Goal: Task Accomplishment & Management: Complete application form

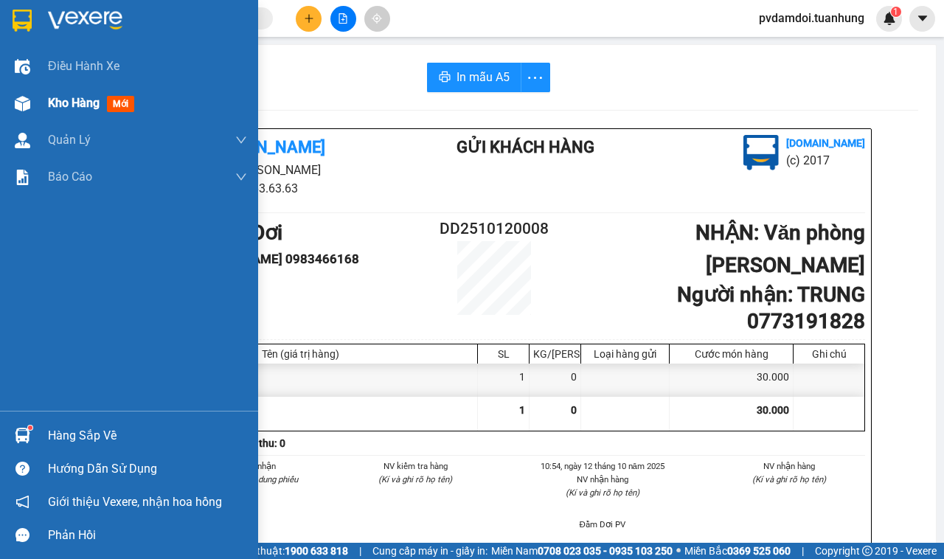
click at [59, 111] on div "Kho hàng mới" at bounding box center [94, 103] width 92 height 18
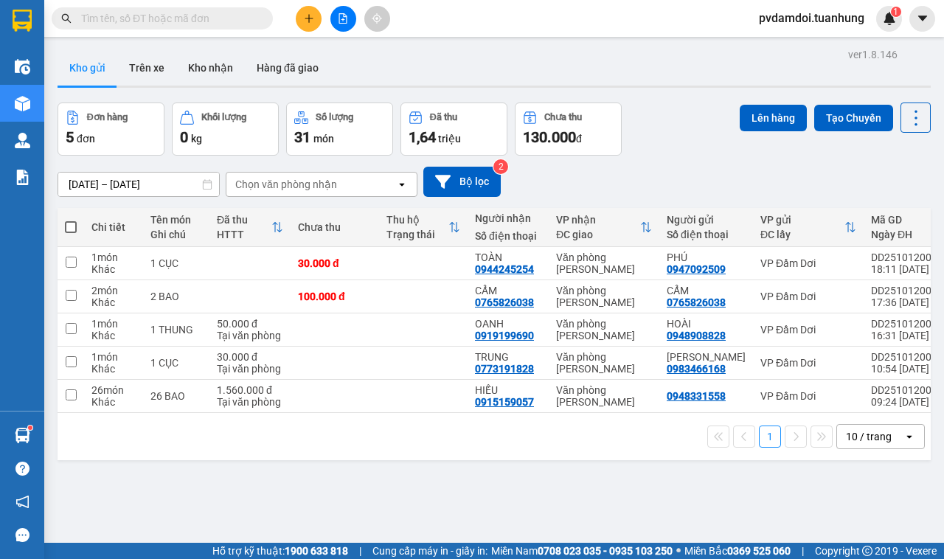
click at [70, 226] on span at bounding box center [71, 227] width 12 height 12
click at [71, 220] on input "checkbox" at bounding box center [71, 220] width 0 height 0
checkbox input "true"
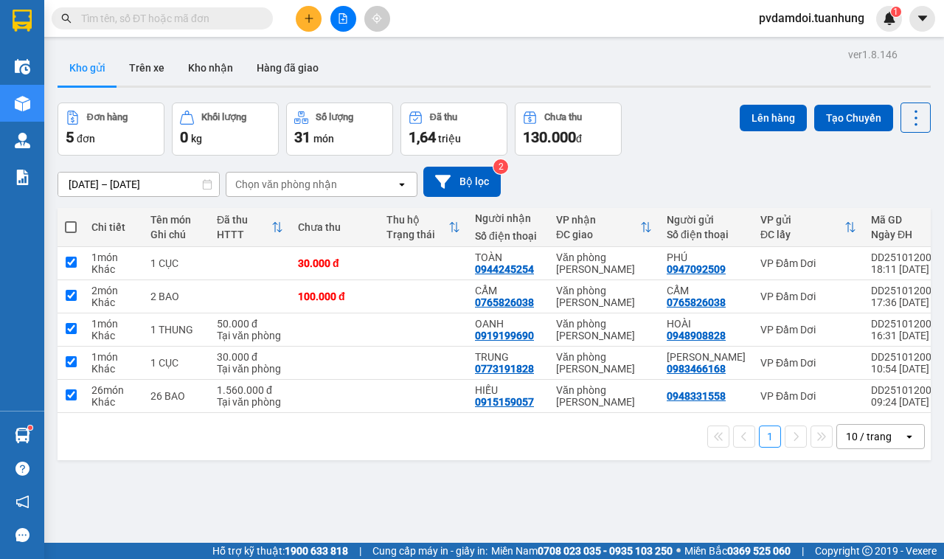
checkbox input "true"
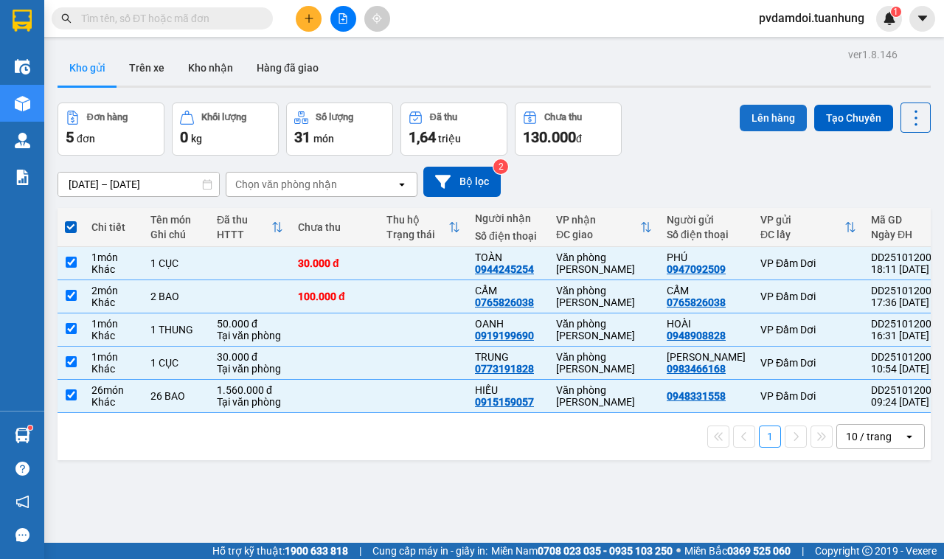
click at [769, 112] on button "Lên hàng" at bounding box center [773, 118] width 67 height 27
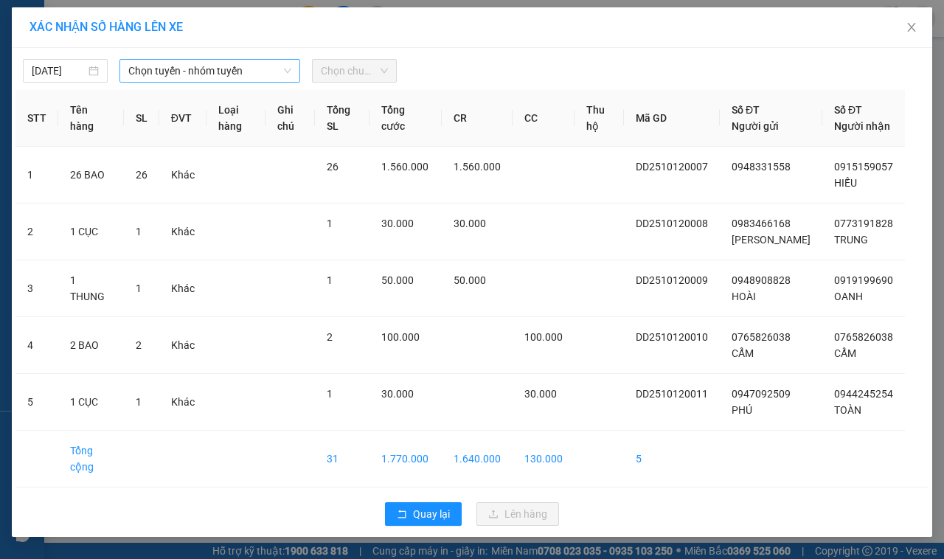
click at [230, 66] on span "Chọn tuyến - nhóm tuyến" at bounding box center [209, 71] width 163 height 22
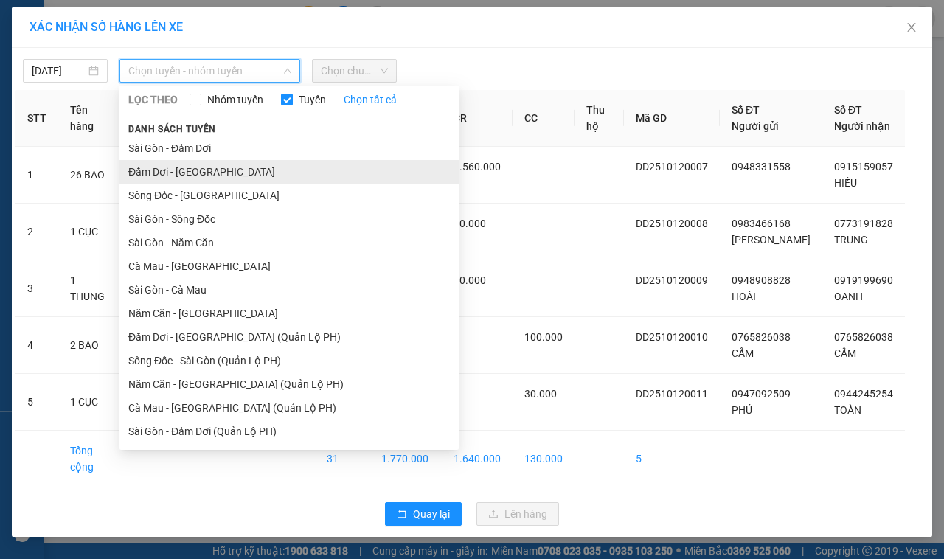
click at [214, 164] on li "Đầm Dơi - [GEOGRAPHIC_DATA]" at bounding box center [288, 172] width 339 height 24
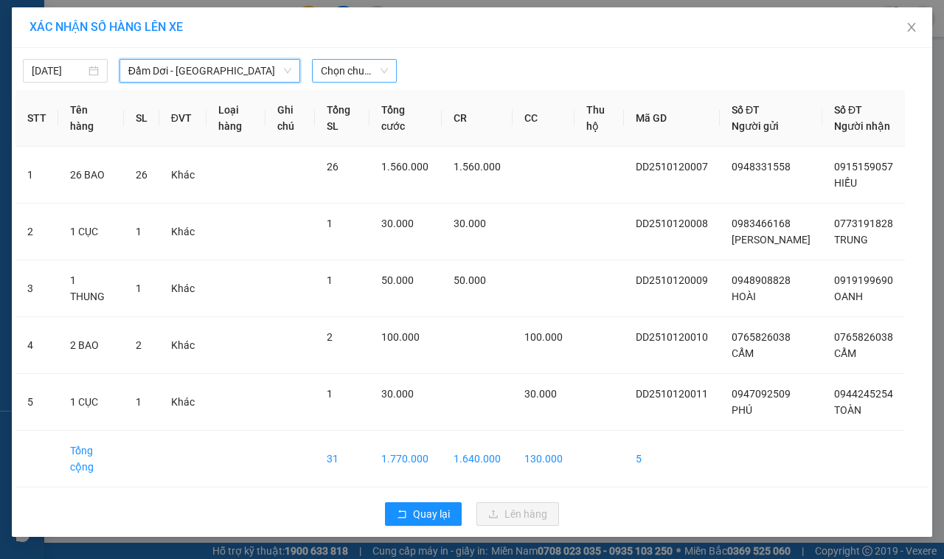
click at [330, 71] on span "Chọn chuyến" at bounding box center [354, 71] width 67 height 22
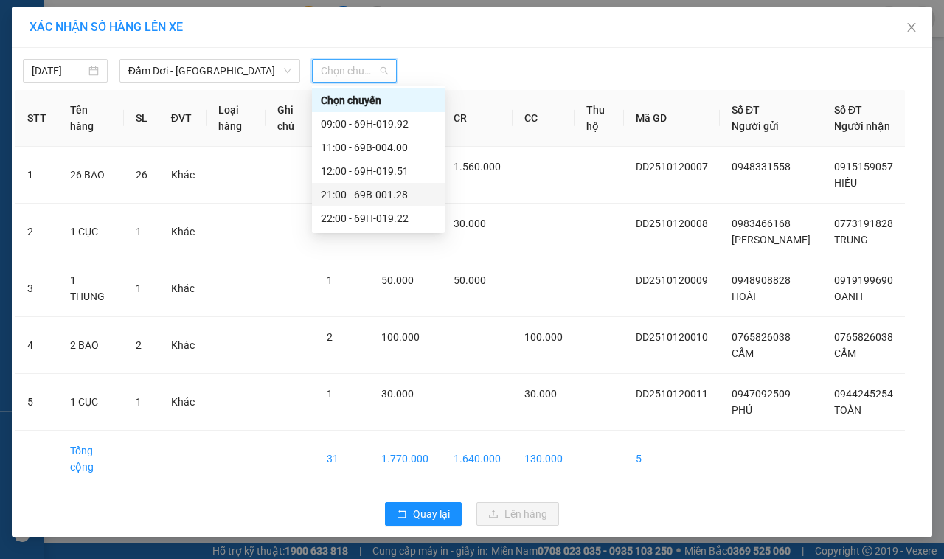
click at [378, 204] on div "21:00 - 69B-001.28" at bounding box center [378, 195] width 133 height 24
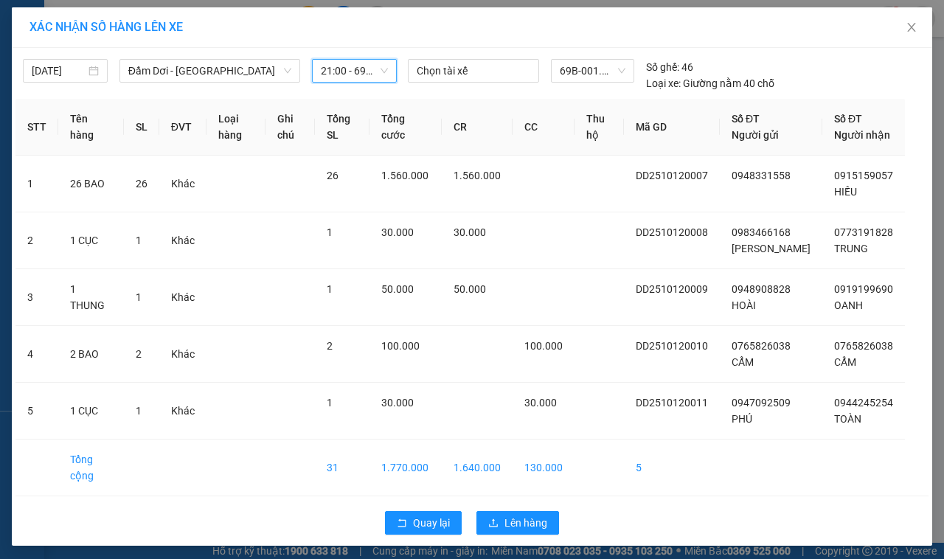
click at [491, 538] on div "Quay lại Lên hàng" at bounding box center [471, 523] width 913 height 38
click at [504, 526] on span "Lên hàng" at bounding box center [525, 523] width 43 height 16
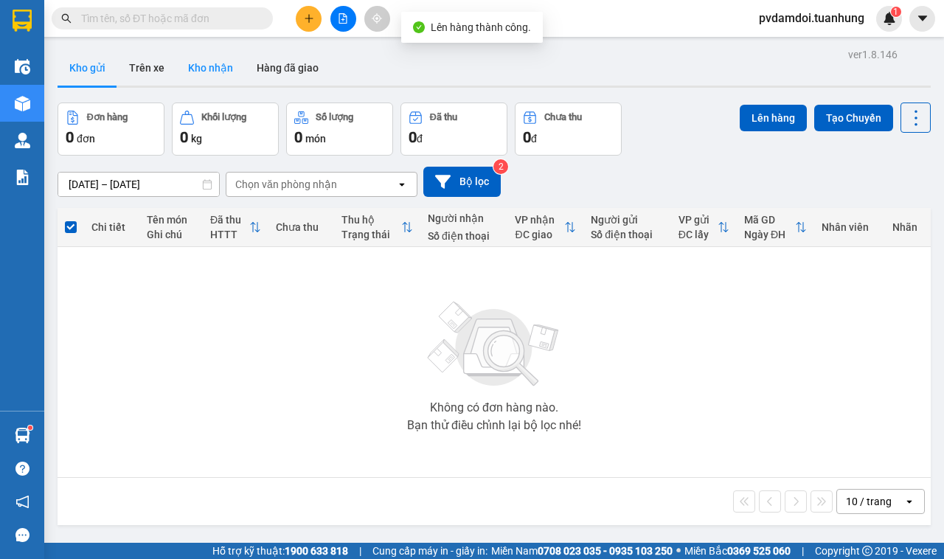
click at [207, 70] on button "Kho nhận" at bounding box center [210, 67] width 69 height 35
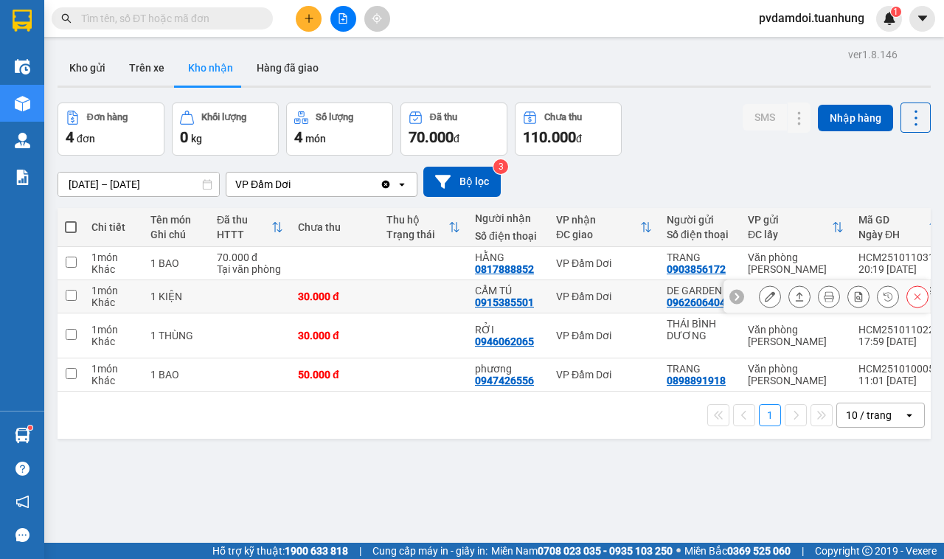
click at [791, 292] on button at bounding box center [799, 297] width 21 height 26
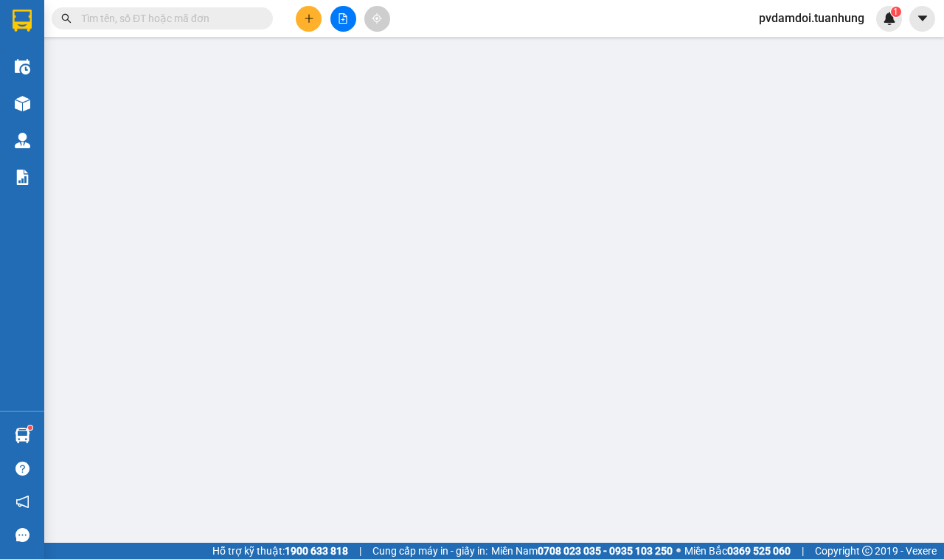
type input "0962606404"
type input "DE GARDEN"
type input "0915385501"
type input "CẨM TÚ"
type input "30.000"
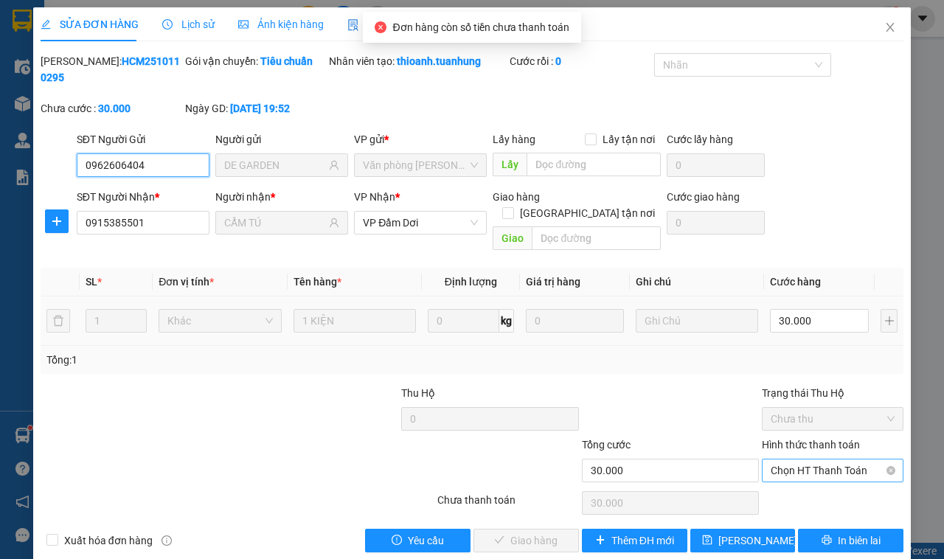
click at [797, 459] on span "Chọn HT Thanh Toán" at bounding box center [833, 470] width 124 height 22
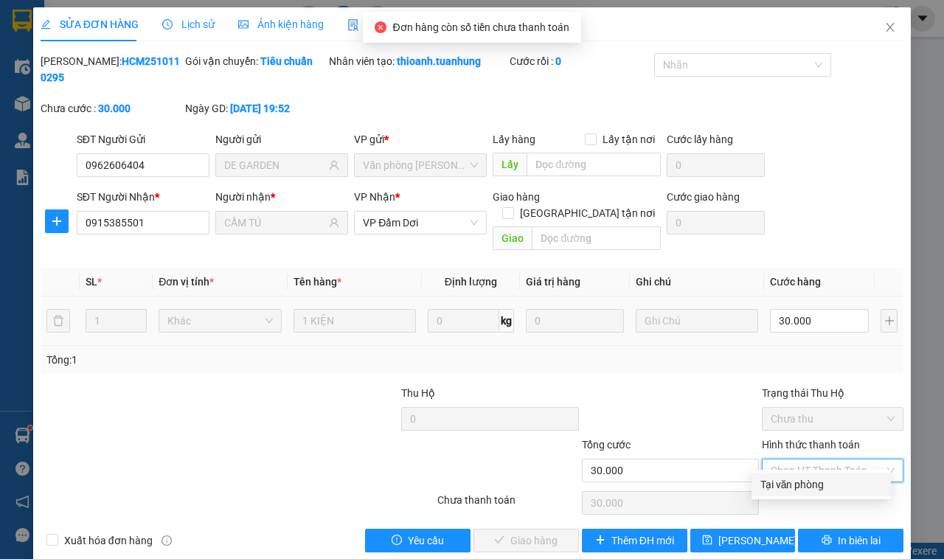
drag, startPoint x: 796, startPoint y: 484, endPoint x: 745, endPoint y: 507, distance: 56.5
click at [795, 484] on div "Tại văn phòng" at bounding box center [821, 484] width 122 height 16
type input "0"
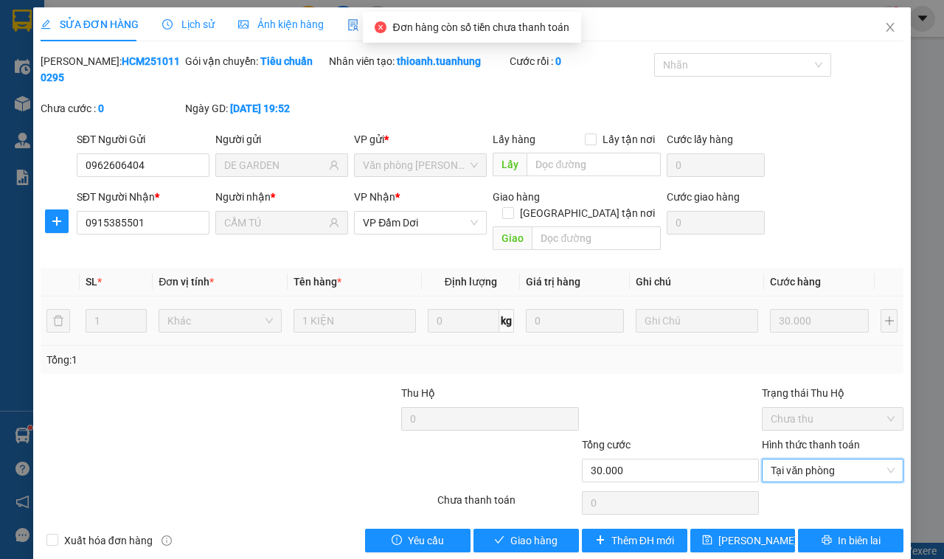
click at [554, 537] on div "SỬA ĐƠN HÀNG Lịch sử Ảnh kiện hàng Yêu cầu xuất hóa đơn điện tử Total Paid Fee …" at bounding box center [472, 285] width 878 height 556
click at [554, 535] on button "Giao hàng" at bounding box center [525, 541] width 105 height 24
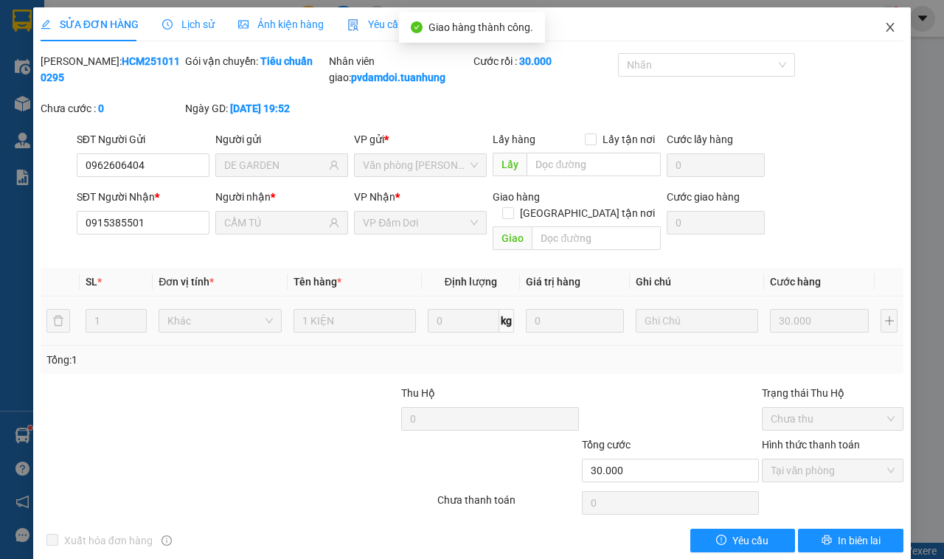
click at [883, 34] on span "Close" at bounding box center [889, 27] width 41 height 41
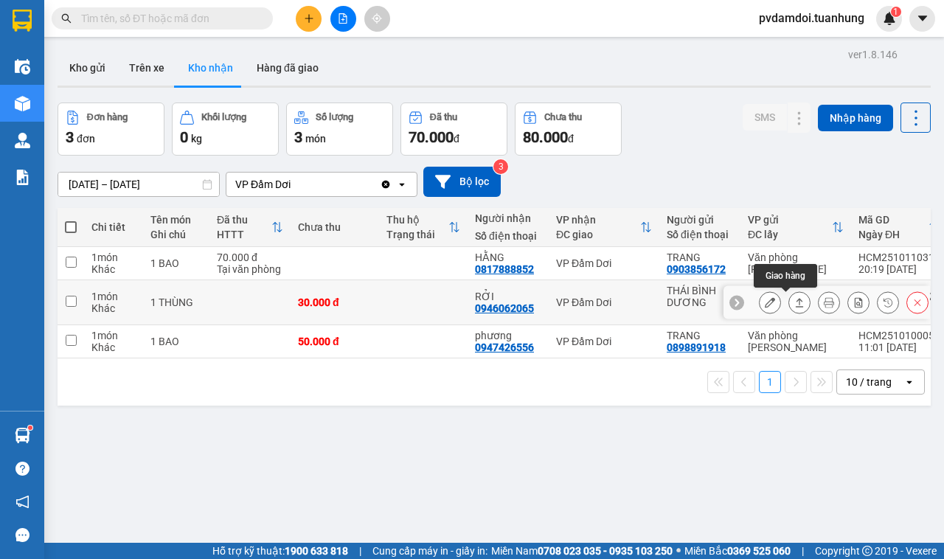
click at [794, 299] on icon at bounding box center [799, 302] width 10 height 10
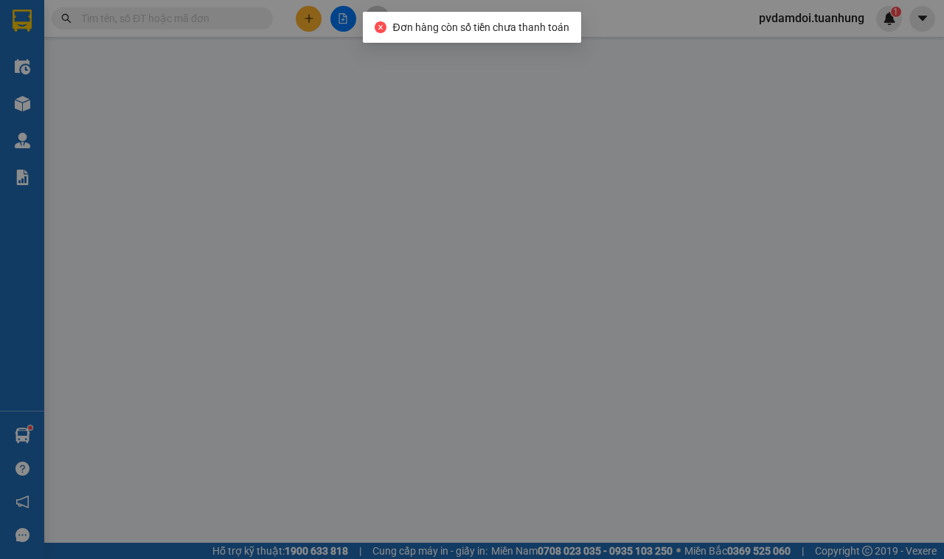
type input "THÁI BÌNH DƯƠNG"
type input "0946062065"
type input "RỞI"
type input "30.000"
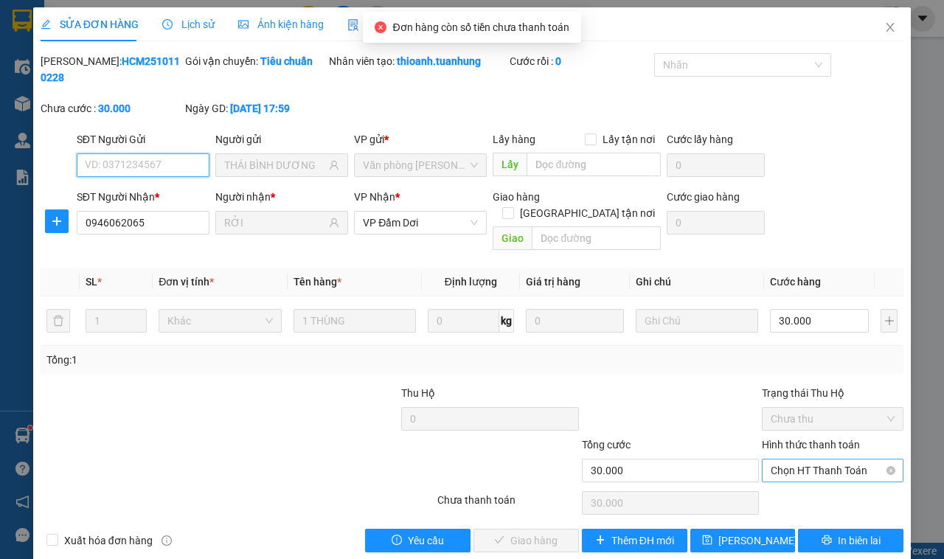
click at [853, 463] on span "Chọn HT Thanh Toán" at bounding box center [833, 470] width 124 height 22
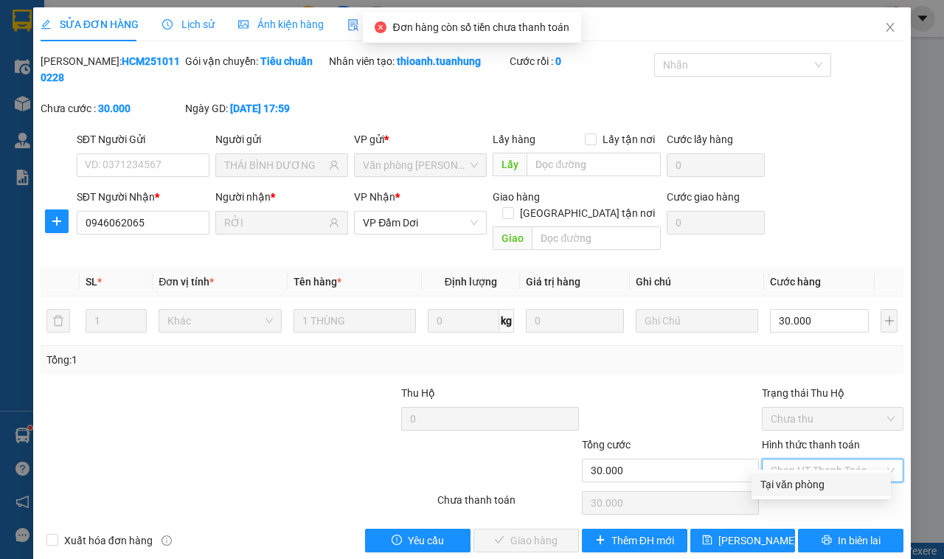
click at [811, 510] on div "Total Paid Fee 0 Total UnPaid Fee 30.000 Cash Collection Total Fee Mã ĐH: HCM25…" at bounding box center [472, 302] width 863 height 499
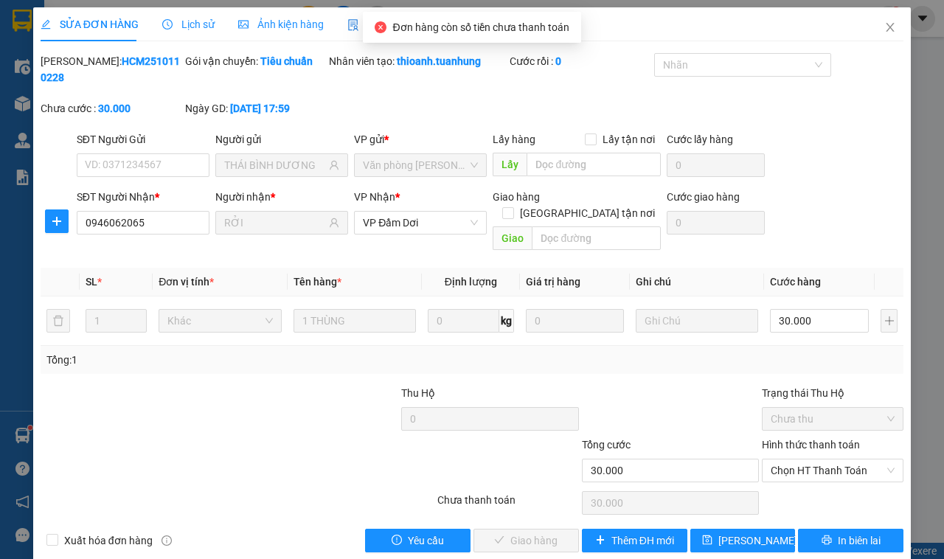
drag, startPoint x: 804, startPoint y: 488, endPoint x: 788, endPoint y: 494, distance: 17.3
click at [801, 490] on div "Chọn HT Thanh Toán" at bounding box center [832, 502] width 145 height 29
click at [793, 488] on div "Chọn HT Thanh Toán" at bounding box center [832, 502] width 145 height 29
drag, startPoint x: 795, startPoint y: 456, endPoint x: 773, endPoint y: 499, distance: 48.8
click at [790, 462] on span "Chọn HT Thanh Toán" at bounding box center [833, 470] width 124 height 22
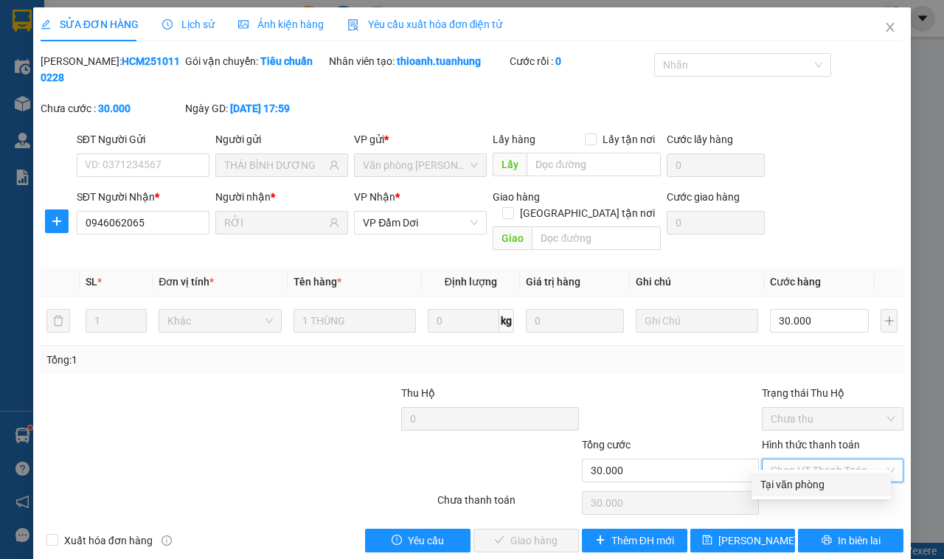
click at [775, 504] on div "Total Paid Fee 0 Total UnPaid Fee 30.000 Cash Collection Total Fee Mã ĐH: HCM25…" at bounding box center [472, 302] width 863 height 499
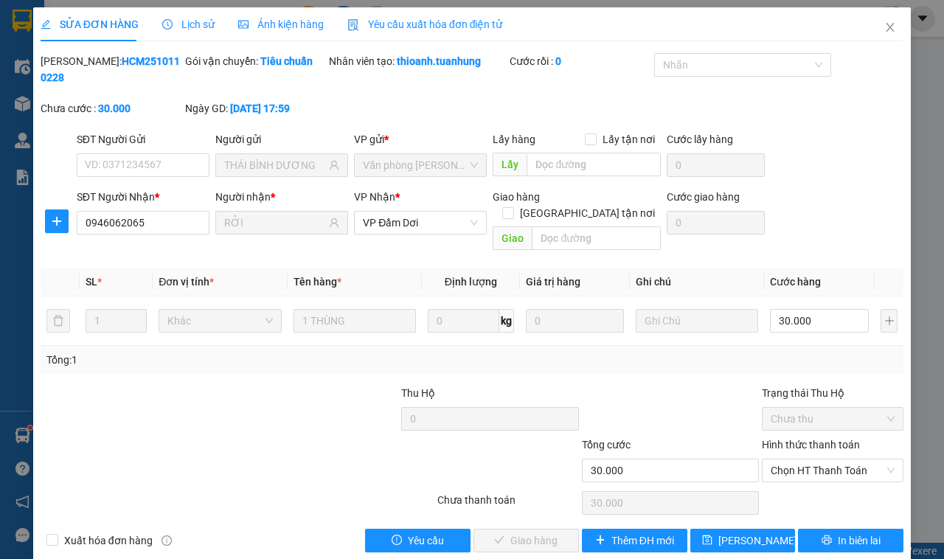
click at [786, 470] on div "Hình thức thanh toán Chọn HT Thanh Toán" at bounding box center [833, 463] width 142 height 52
click at [786, 466] on div "Chọn HT Thanh Toán" at bounding box center [833, 471] width 142 height 24
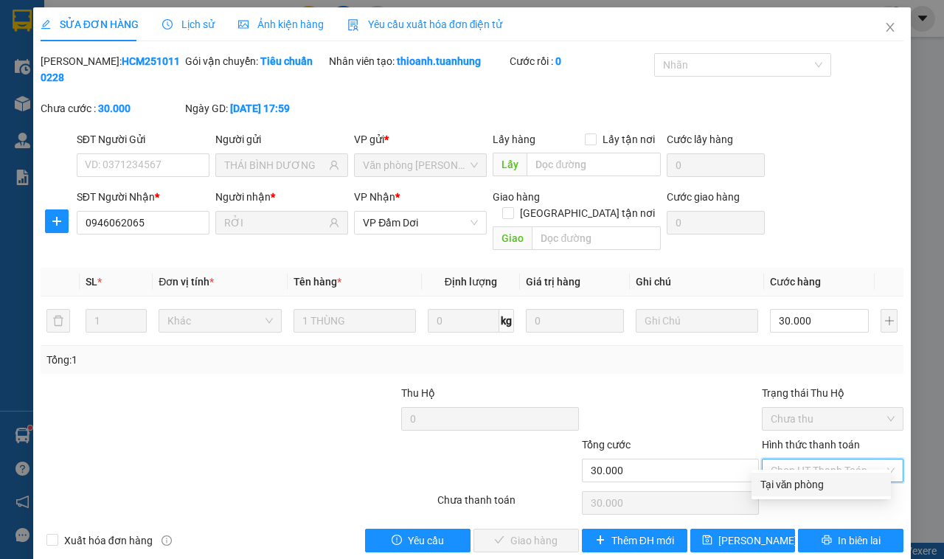
click at [791, 479] on div "Tại văn phòng" at bounding box center [821, 484] width 122 height 16
type input "0"
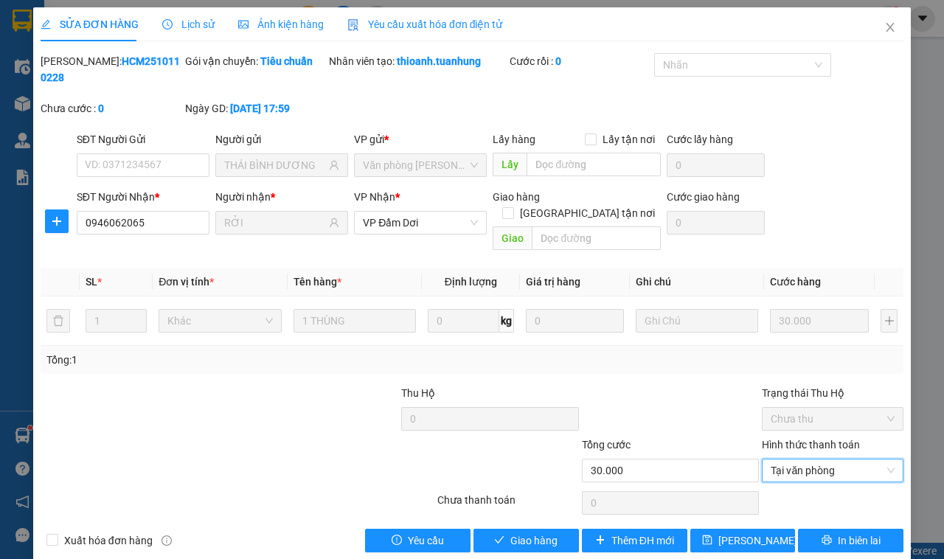
click at [546, 543] on div "SỬA ĐƠN HÀNG Lịch sử Ảnh kiện hàng Yêu cầu xuất hóa đơn điện tử Total Paid Fee …" at bounding box center [472, 285] width 878 height 556
click at [549, 532] on span "Giao hàng" at bounding box center [533, 540] width 47 height 16
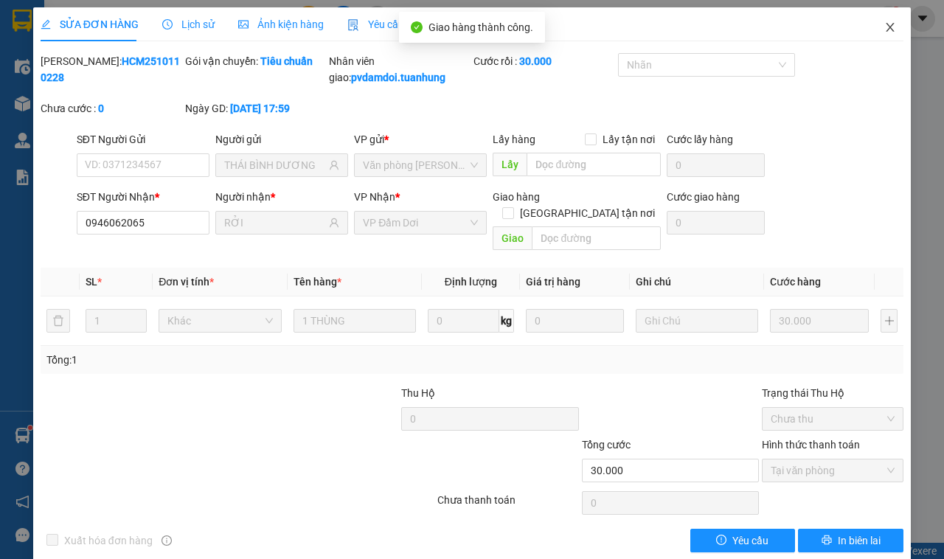
click at [869, 31] on span "Close" at bounding box center [889, 27] width 41 height 41
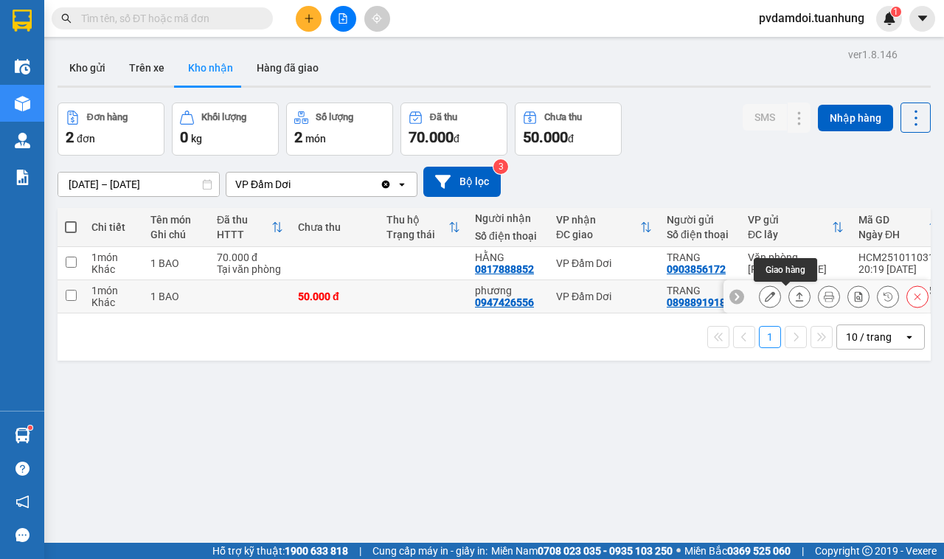
click at [789, 290] on button at bounding box center [799, 297] width 21 height 26
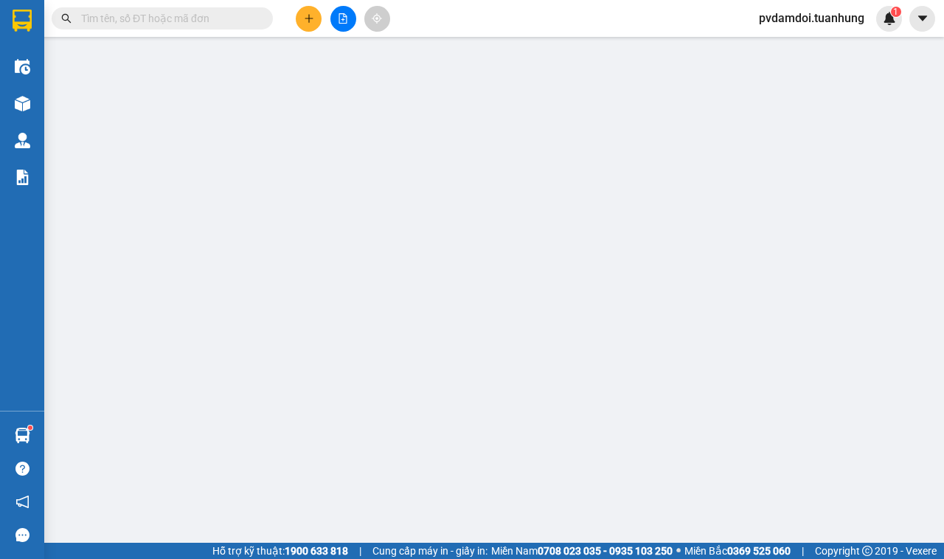
type input "0898891918"
type input "TRANG"
type input "0947426556"
type input "phương"
type input "50.000"
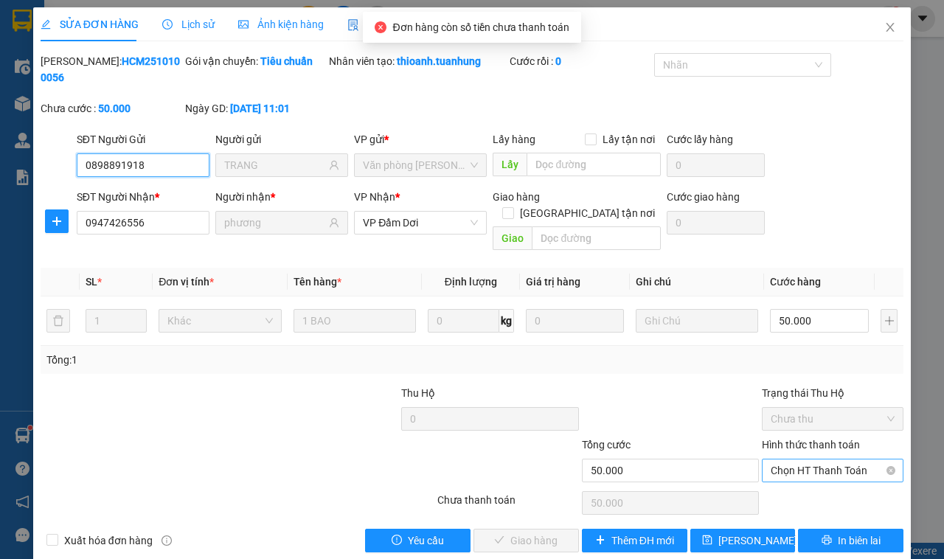
click at [785, 459] on span "Chọn HT Thanh Toán" at bounding box center [833, 470] width 124 height 22
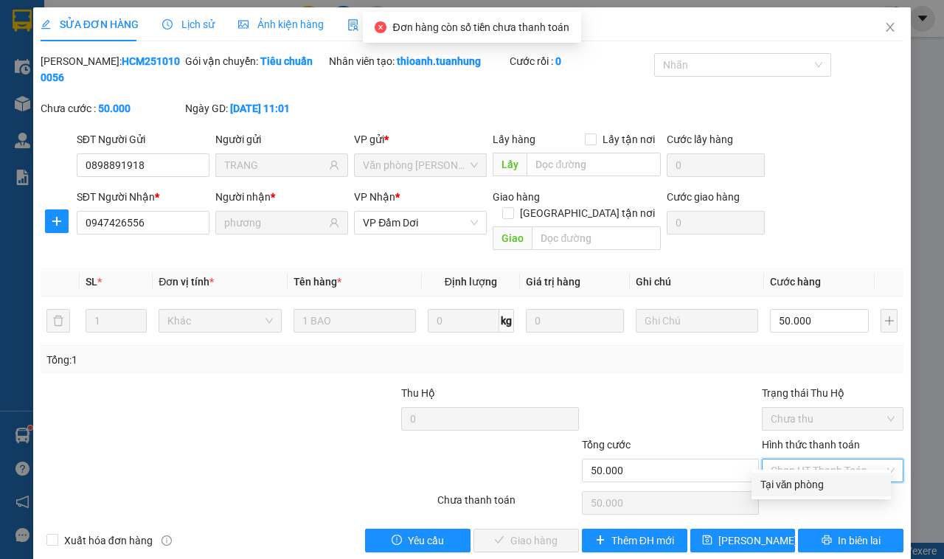
click at [789, 493] on div "Tại văn phòng" at bounding box center [820, 485] width 139 height 24
type input "0"
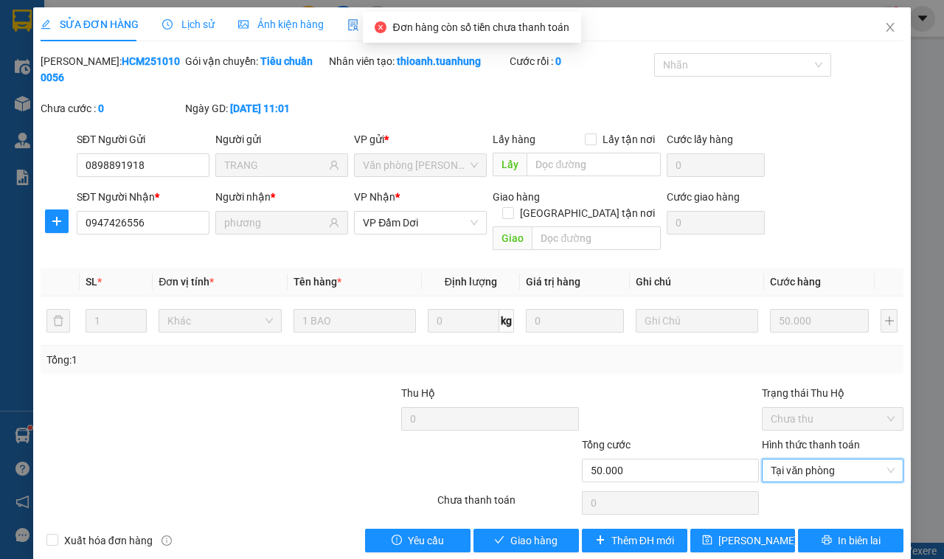
click at [543, 538] on div "SỬA ĐƠN HÀNG Lịch sử Ảnh kiện hàng Yêu cầu xuất hóa đơn điện tử Total Paid Fee …" at bounding box center [472, 285] width 878 height 556
click at [551, 529] on button "Giao hàng" at bounding box center [525, 541] width 105 height 24
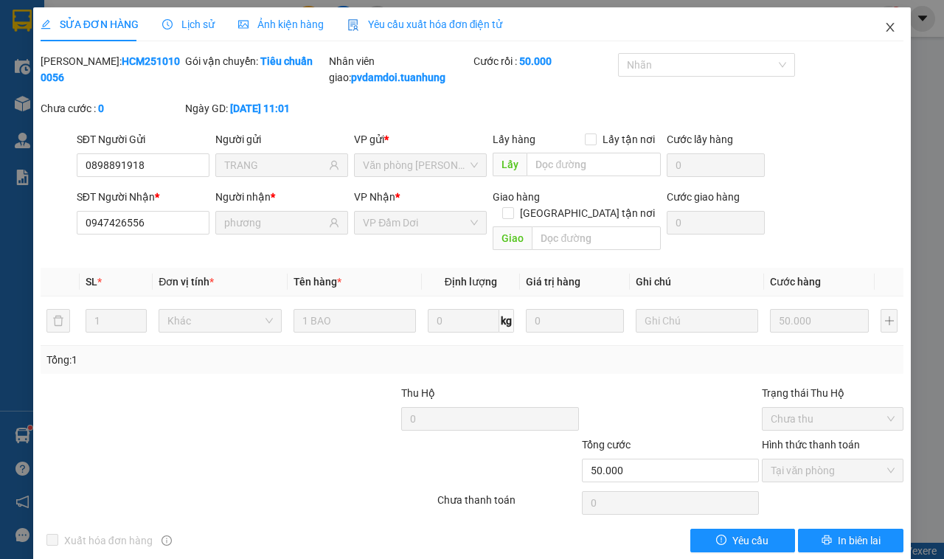
click at [870, 35] on span "Close" at bounding box center [889, 27] width 41 height 41
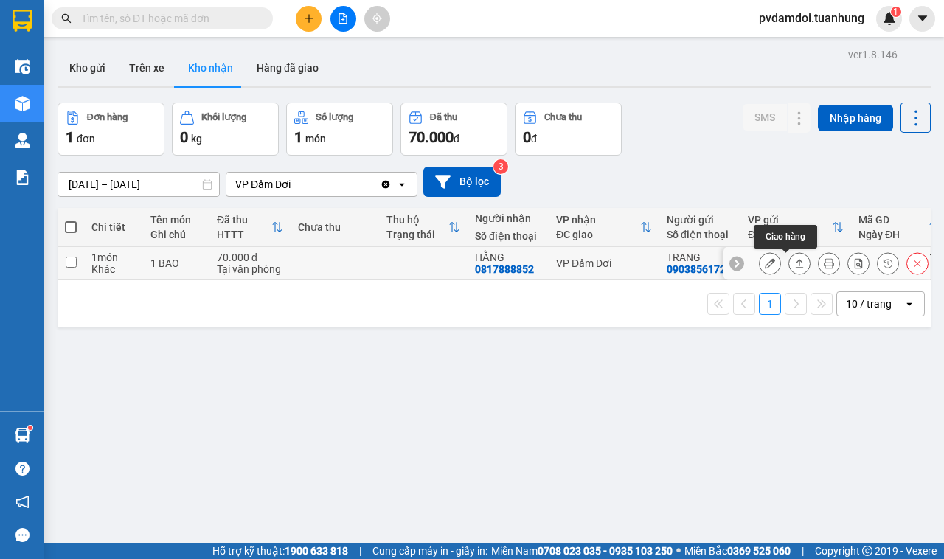
click at [794, 265] on icon at bounding box center [799, 263] width 10 height 10
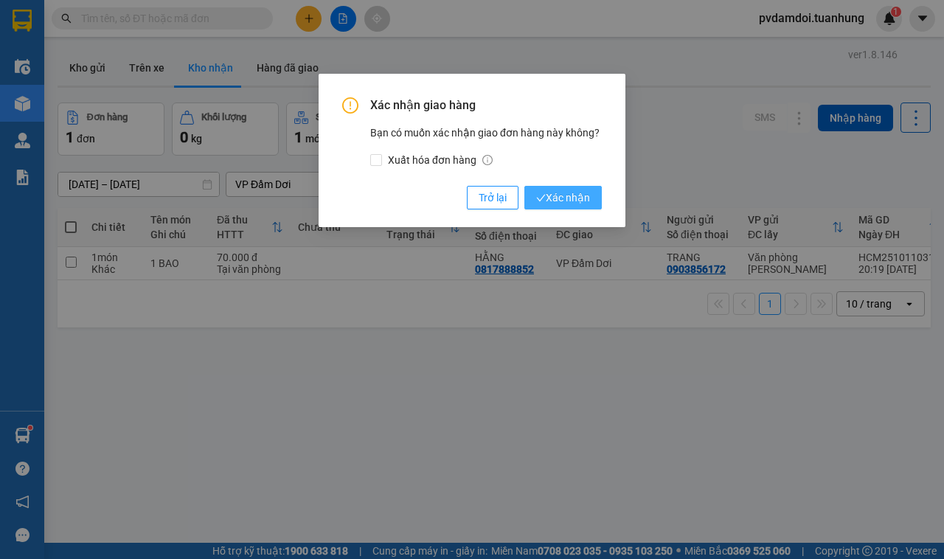
click at [560, 190] on span "Xác nhận" at bounding box center [563, 198] width 54 height 16
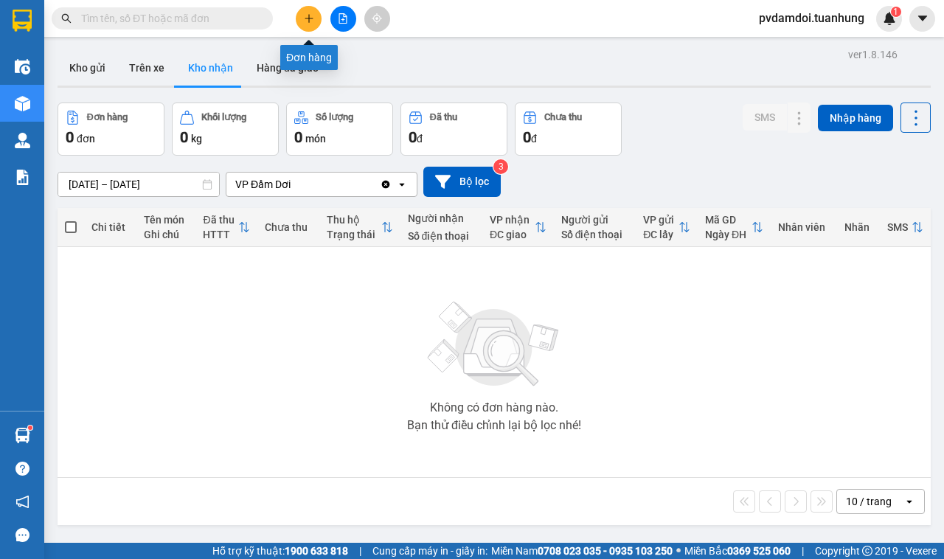
click at [311, 11] on button at bounding box center [309, 19] width 26 height 26
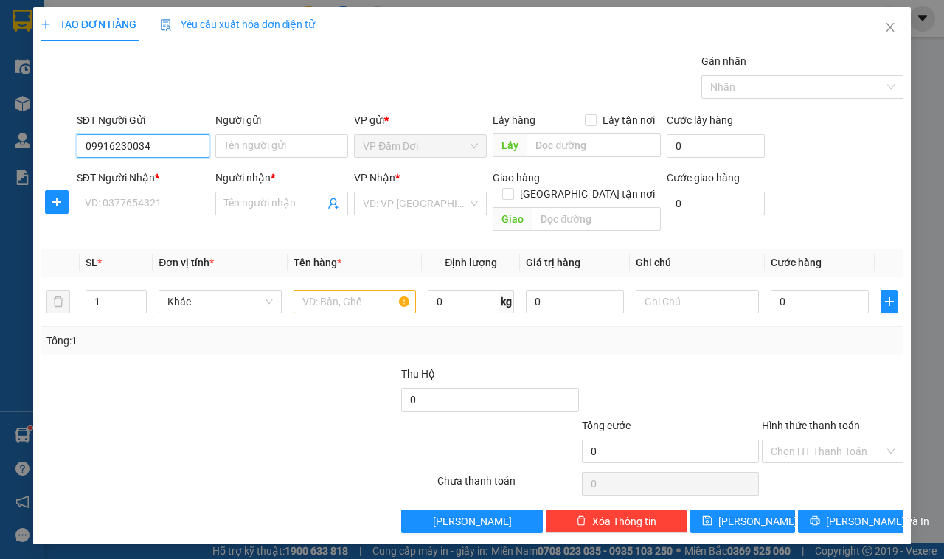
click at [135, 141] on input "09916230034" at bounding box center [143, 146] width 133 height 24
drag, startPoint x: 102, startPoint y: 147, endPoint x: 177, endPoint y: 199, distance: 91.2
click at [102, 152] on input "0991623034" at bounding box center [143, 146] width 133 height 24
click at [111, 146] on input "091623034" at bounding box center [143, 146] width 133 height 24
type input "0916203034"
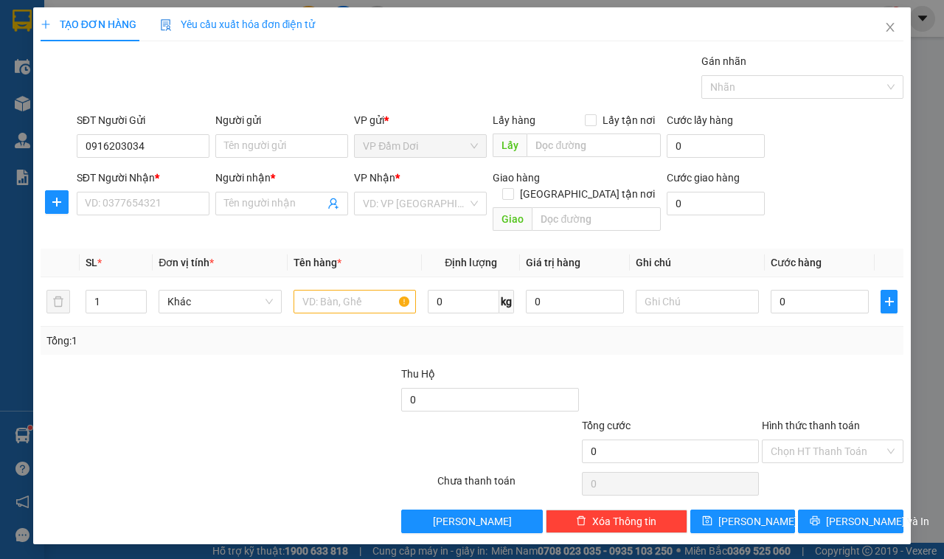
click at [221, 130] on div "Người gửi" at bounding box center [281, 123] width 133 height 22
click at [223, 138] on input "Người gửi" at bounding box center [281, 146] width 133 height 24
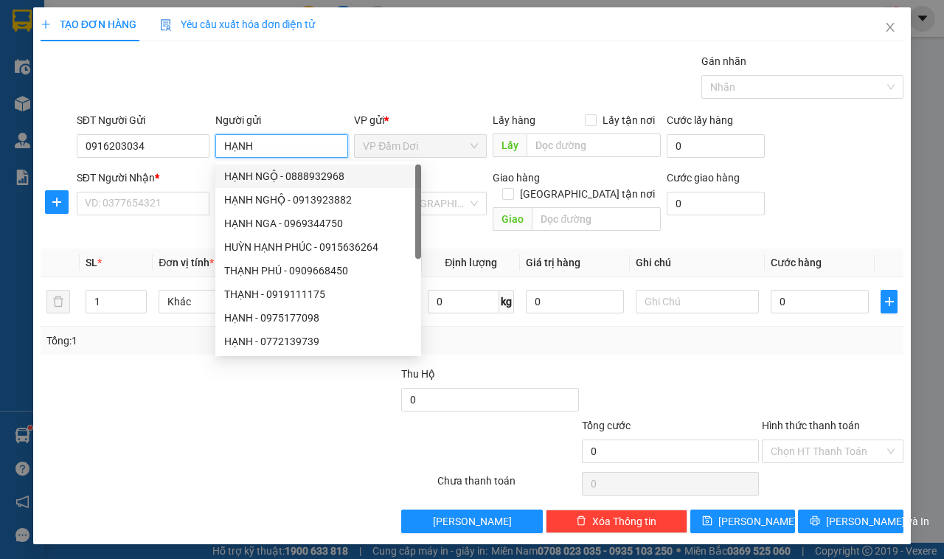
type input "HẠNH"
drag, startPoint x: 170, startPoint y: 186, endPoint x: 156, endPoint y: 206, distance: 24.5
click at [162, 200] on div "SĐT Người Nhận * VD: 0377654321" at bounding box center [143, 196] width 133 height 52
click at [156, 206] on input "SĐT Người Nhận *" at bounding box center [143, 204] width 133 height 24
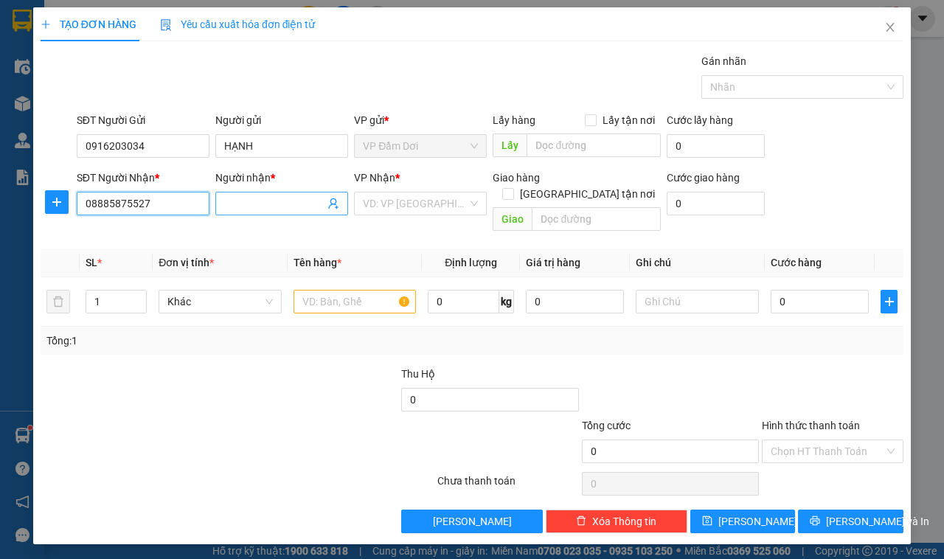
type input "08885875527"
click at [252, 210] on input "Người nhận *" at bounding box center [274, 203] width 100 height 16
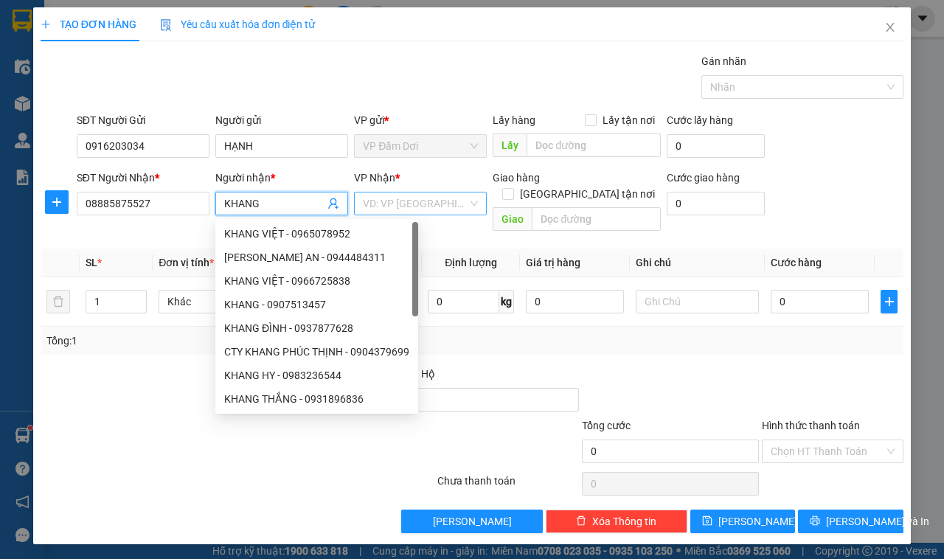
type input "KHANG"
click at [403, 209] on input "search" at bounding box center [415, 203] width 105 height 22
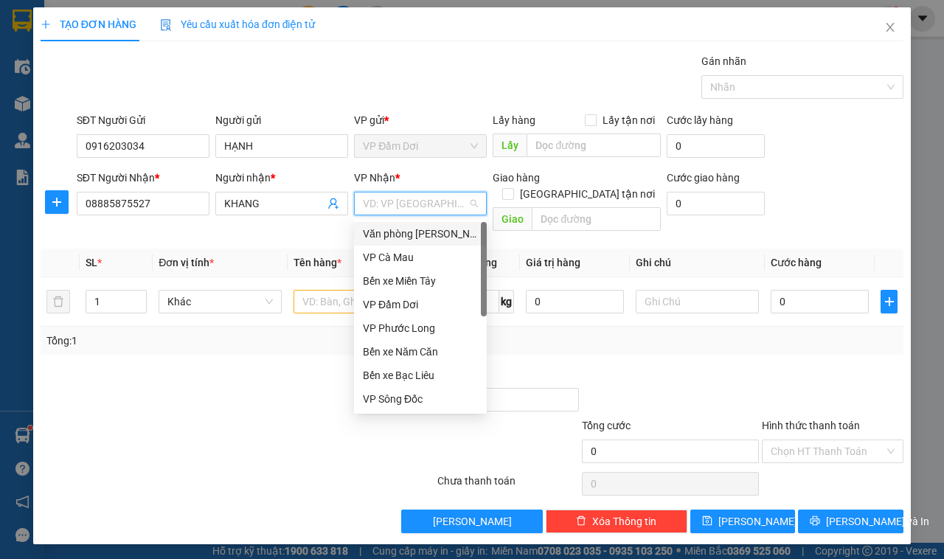
click at [419, 232] on div "Văn phòng [PERSON_NAME]" at bounding box center [420, 234] width 115 height 16
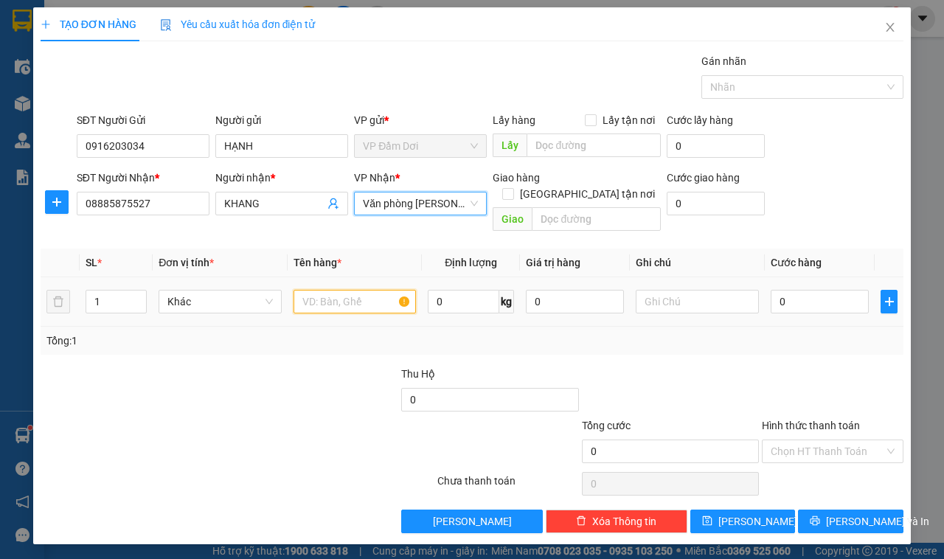
click at [296, 290] on input "text" at bounding box center [354, 302] width 123 height 24
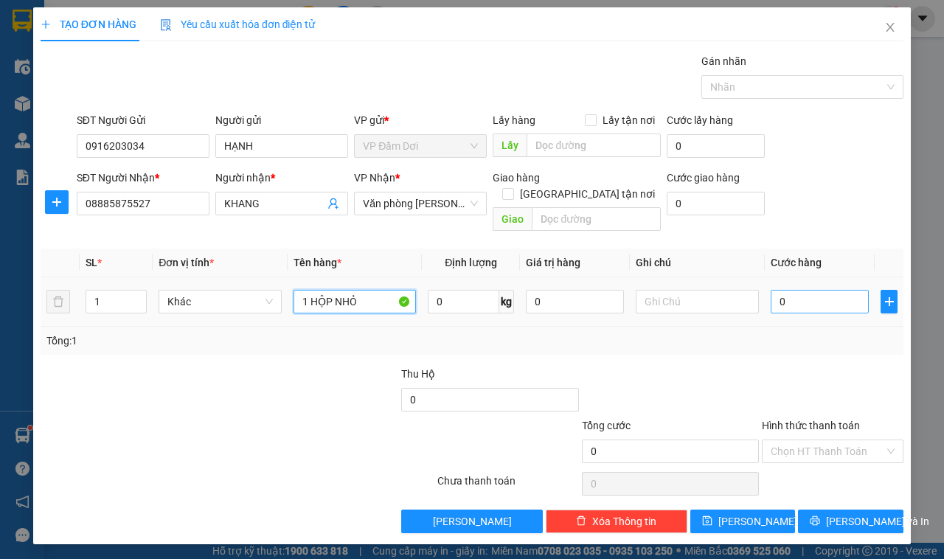
type input "1 HỘP NHỎ"
click at [838, 293] on input "0" at bounding box center [820, 302] width 98 height 24
type input "003"
type input "3"
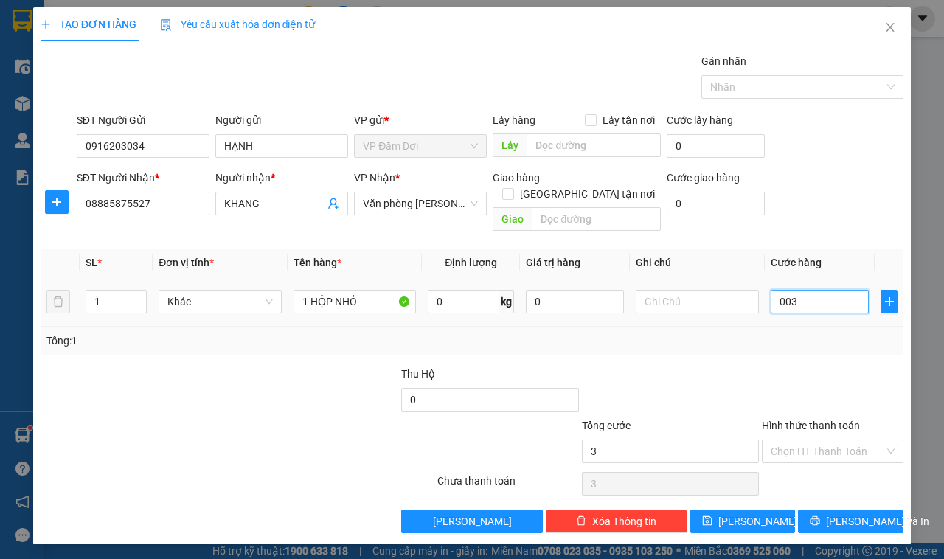
type input "0.030"
type input "30"
click at [806, 333] on div "Tổng: 1" at bounding box center [471, 341] width 851 height 16
type input "30.000"
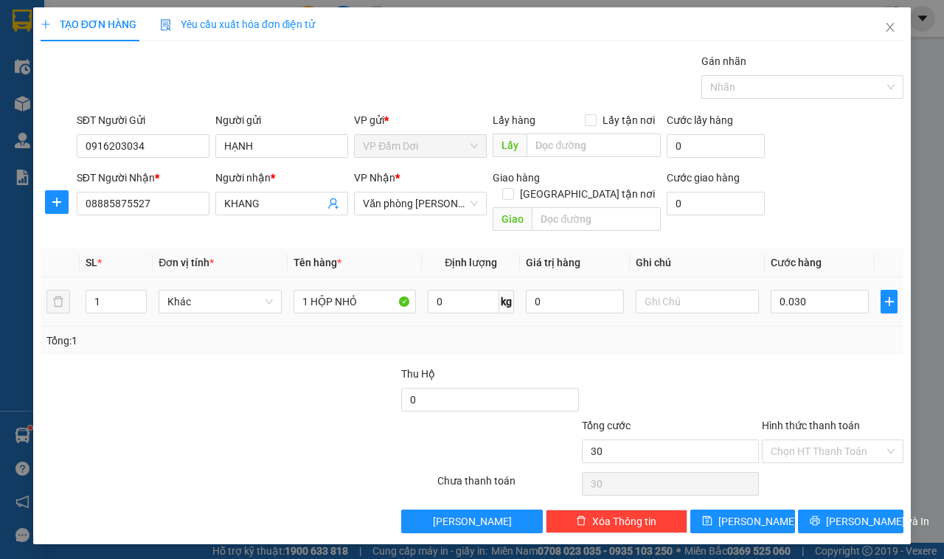
type input "30.000"
click at [830, 423] on div "Hình thức thanh toán" at bounding box center [833, 428] width 142 height 22
click at [827, 440] on input "Hình thức thanh toán" at bounding box center [828, 451] width 114 height 22
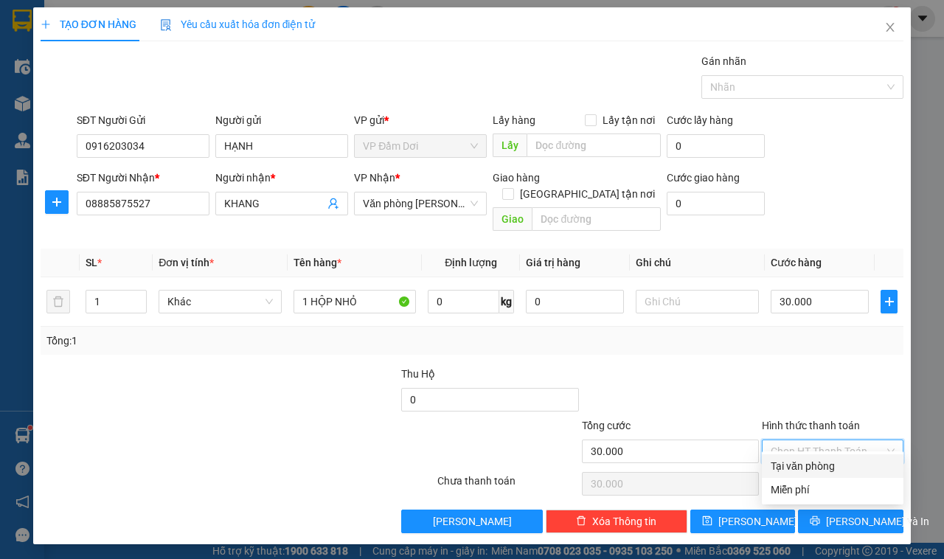
drag, startPoint x: 824, startPoint y: 441, endPoint x: 815, endPoint y: 454, distance: 16.0
click at [817, 450] on div "Hình thức thanh toán Chọn HT Thanh Toán" at bounding box center [833, 443] width 142 height 52
click at [813, 458] on div "Tại văn phòng" at bounding box center [833, 466] width 124 height 16
type input "0"
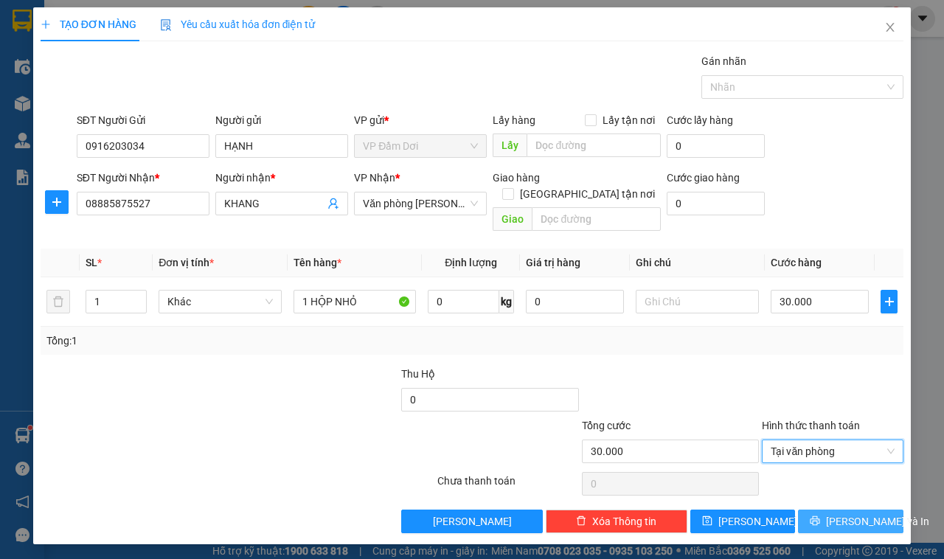
click at [819, 510] on button "[PERSON_NAME] và In" at bounding box center [850, 522] width 105 height 24
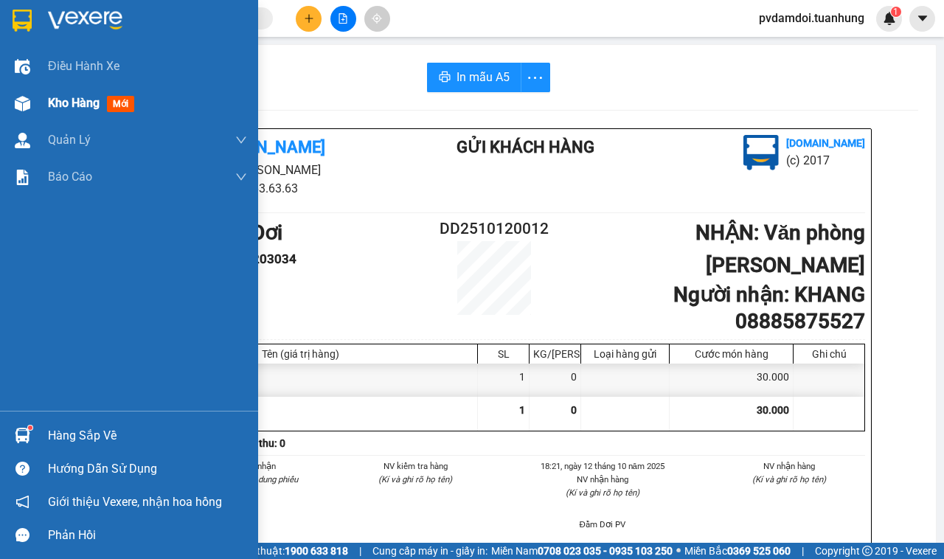
click at [20, 96] on img at bounding box center [22, 103] width 15 height 15
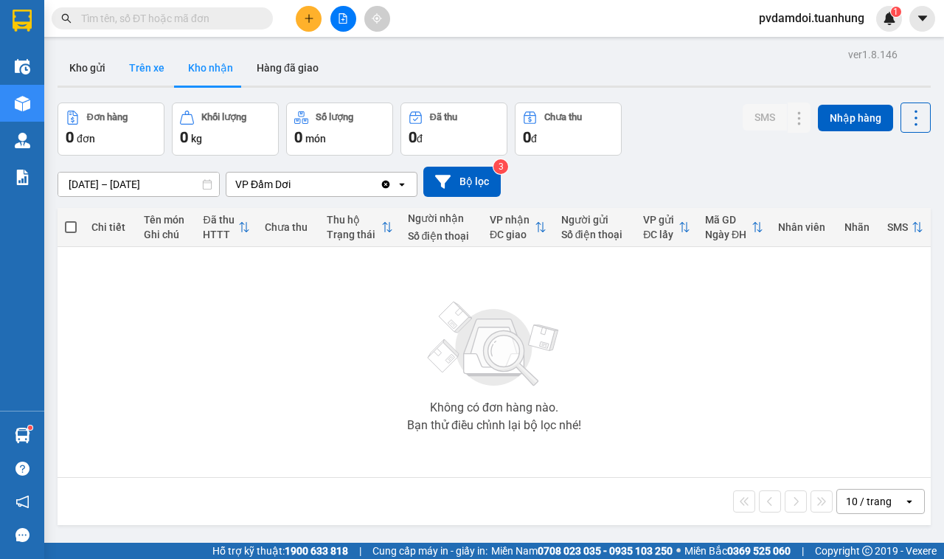
click at [160, 63] on button "Trên xe" at bounding box center [146, 67] width 59 height 35
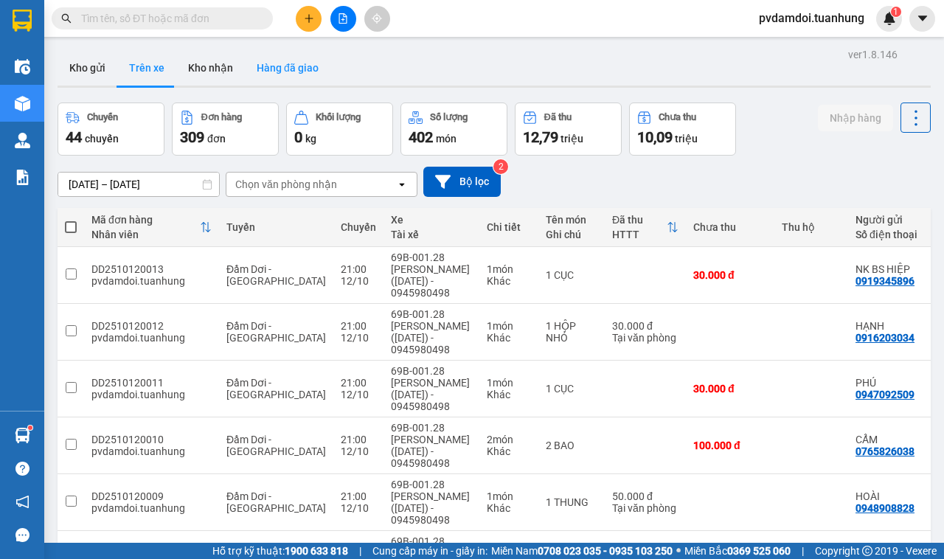
click at [277, 78] on button "Hàng đã giao" at bounding box center [288, 67] width 86 height 35
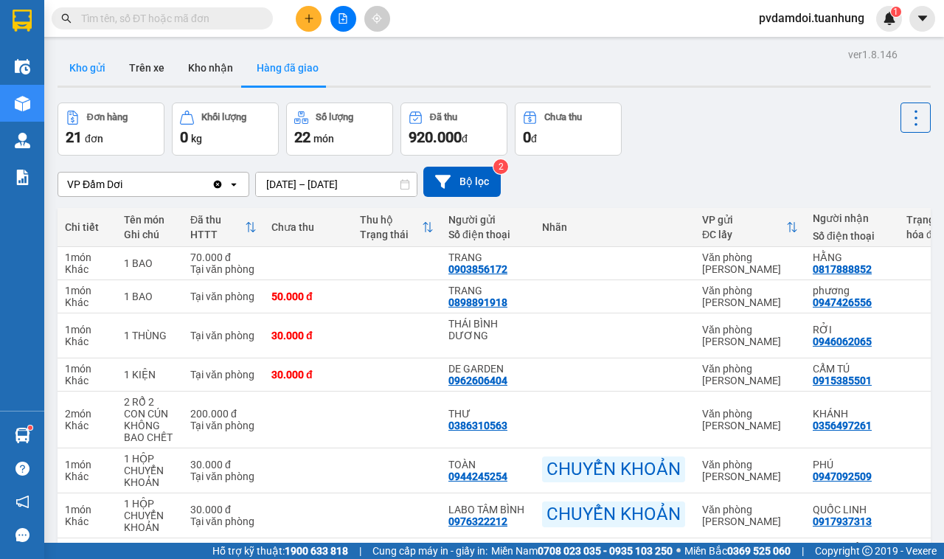
click at [78, 60] on button "Kho gửi" at bounding box center [88, 67] width 60 height 35
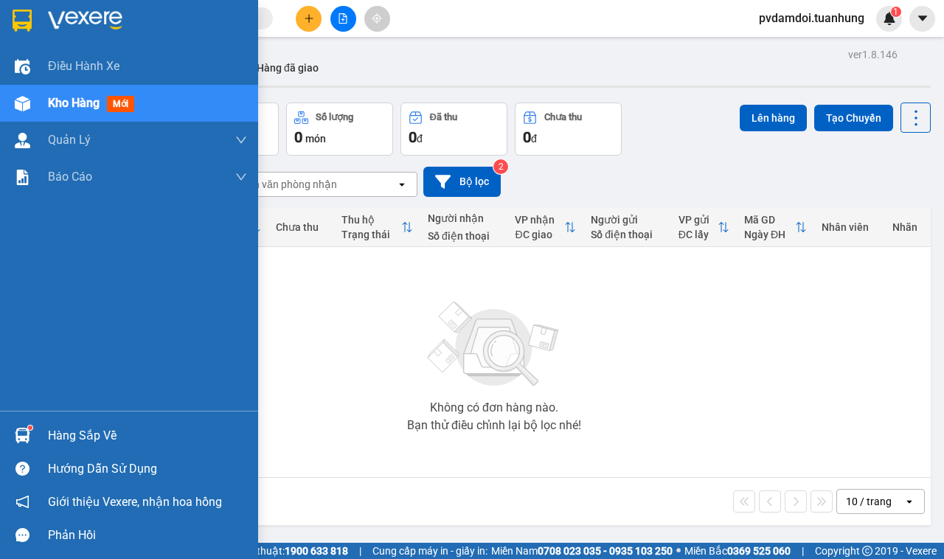
click at [19, 441] on img at bounding box center [22, 435] width 15 height 15
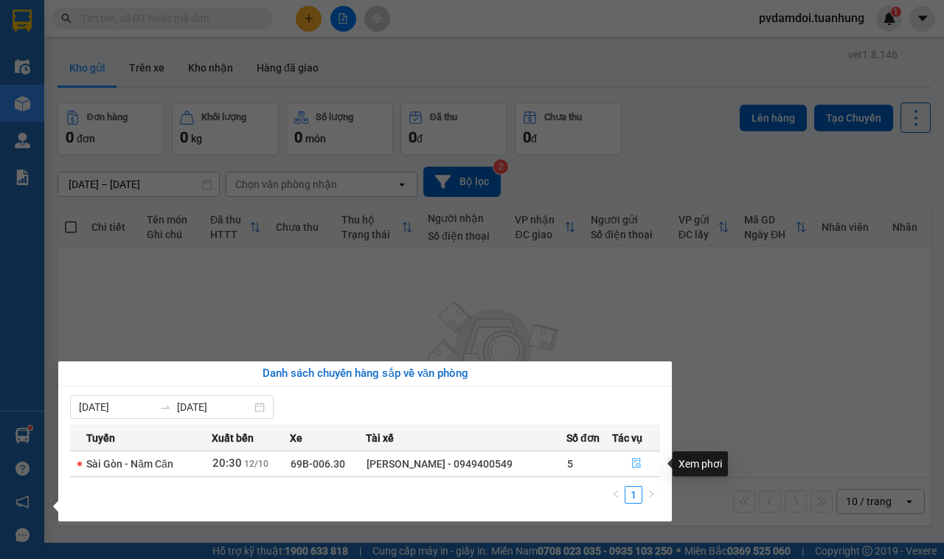
click at [631, 463] on icon "file-done" at bounding box center [636, 463] width 10 height 10
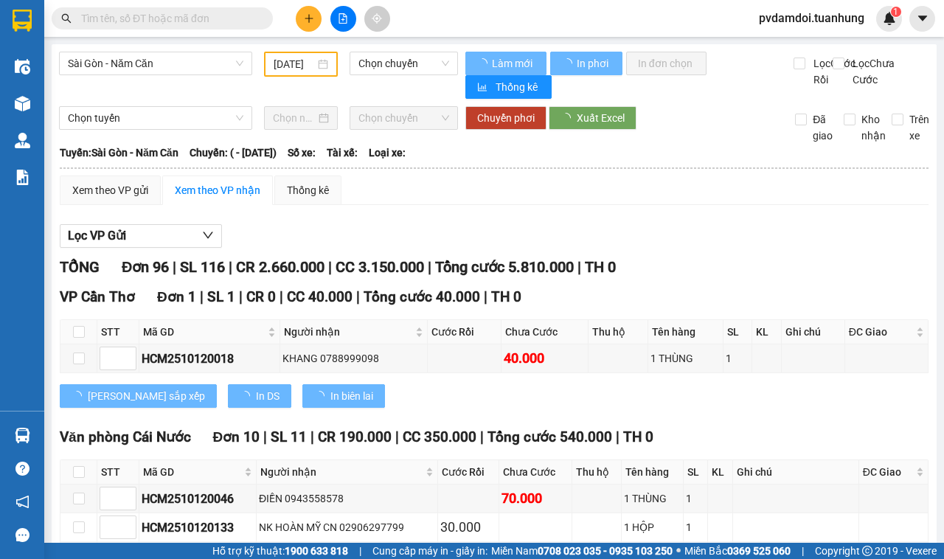
type input "[DATE]"
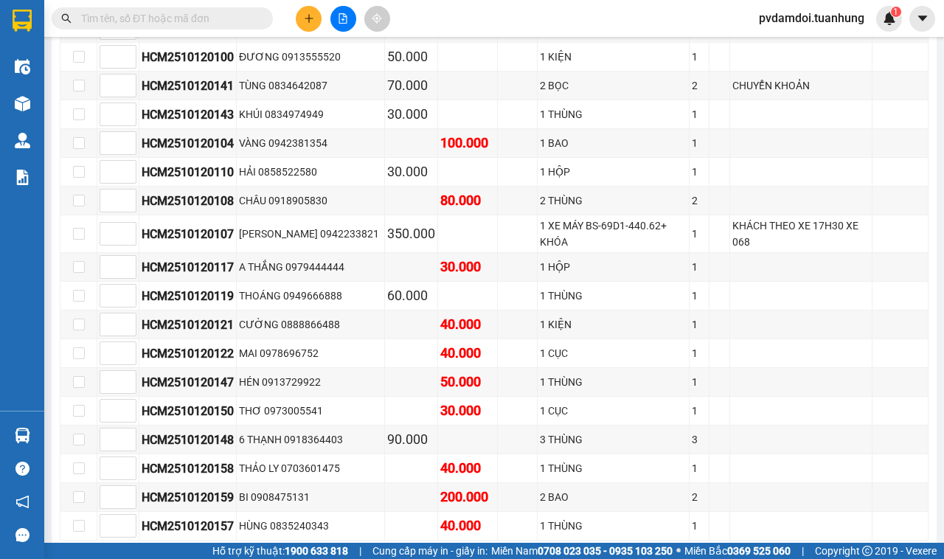
scroll to position [2692, 0]
